Goal: Information Seeking & Learning: Learn about a topic

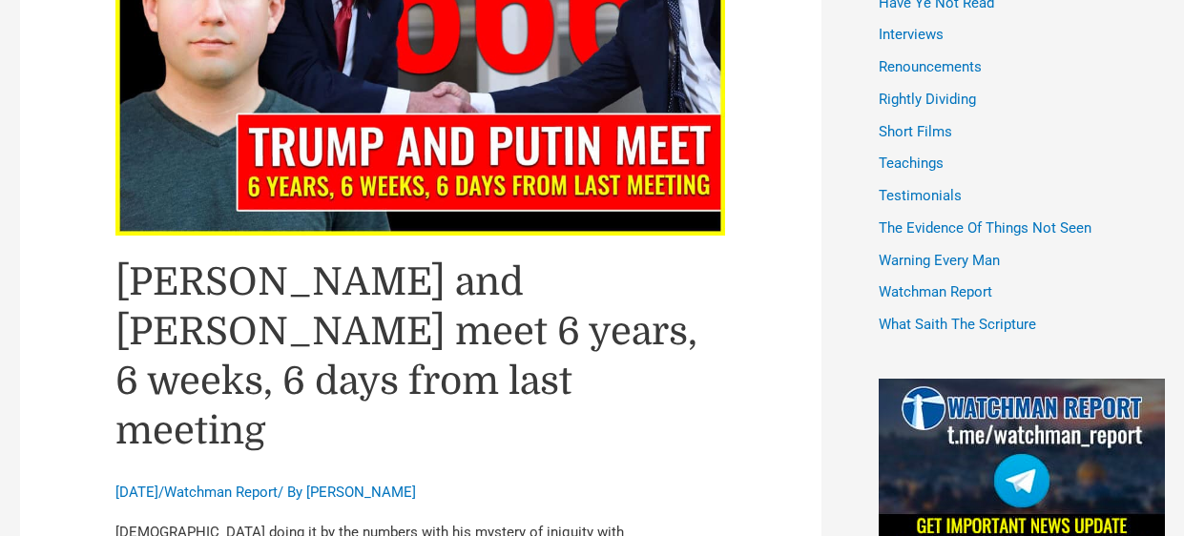
scroll to position [1334, 0]
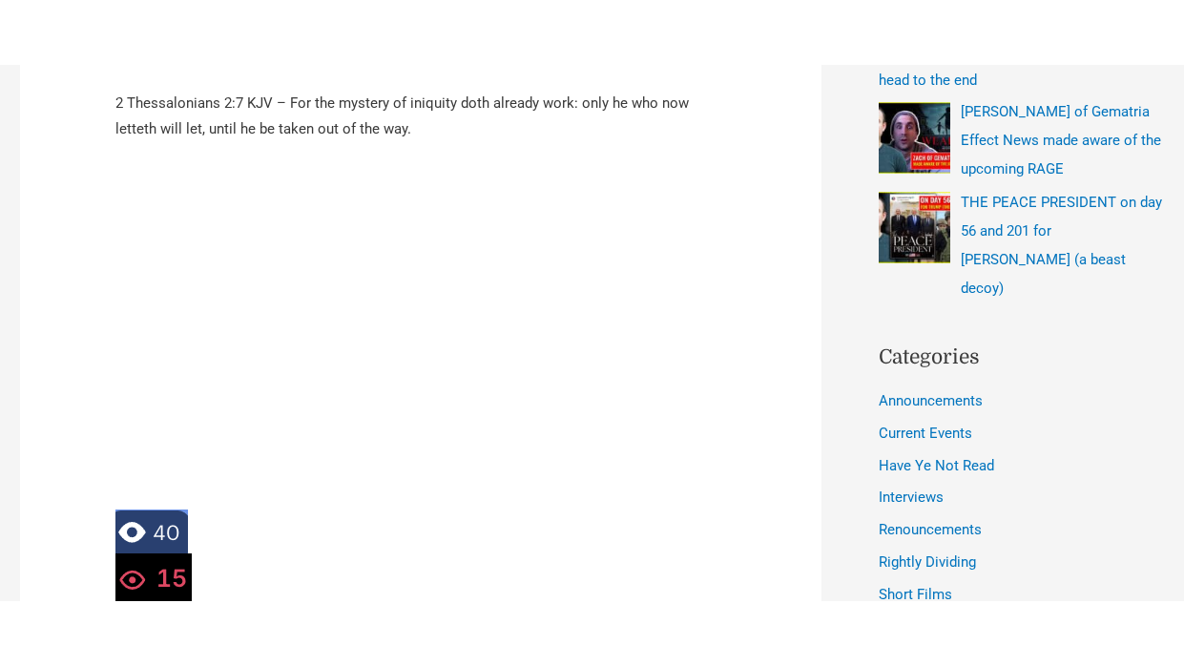
scroll to position [915, 0]
